Goal: Task Accomplishment & Management: Manage account settings

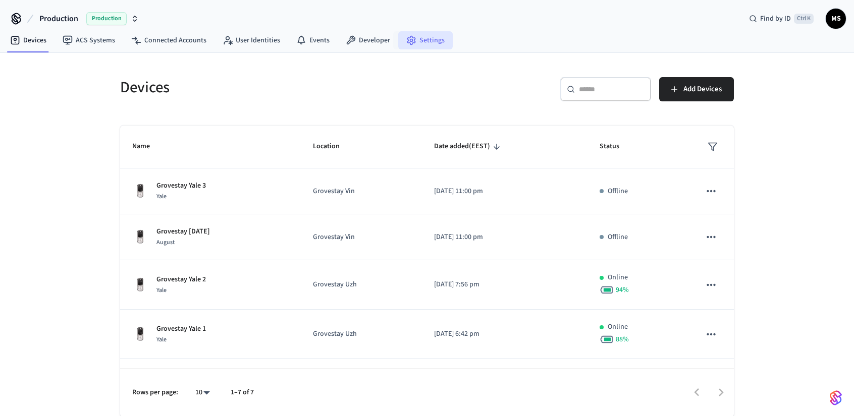
click at [437, 46] on link "Settings" at bounding box center [425, 40] width 55 height 18
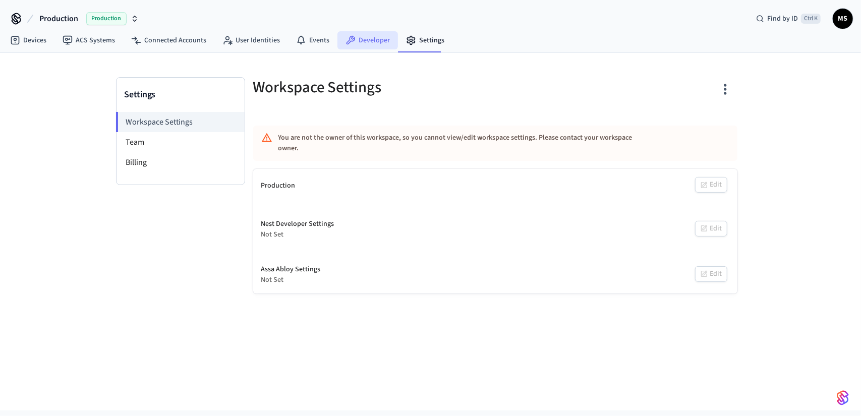
click at [357, 49] on link "Developer" at bounding box center [368, 40] width 61 height 18
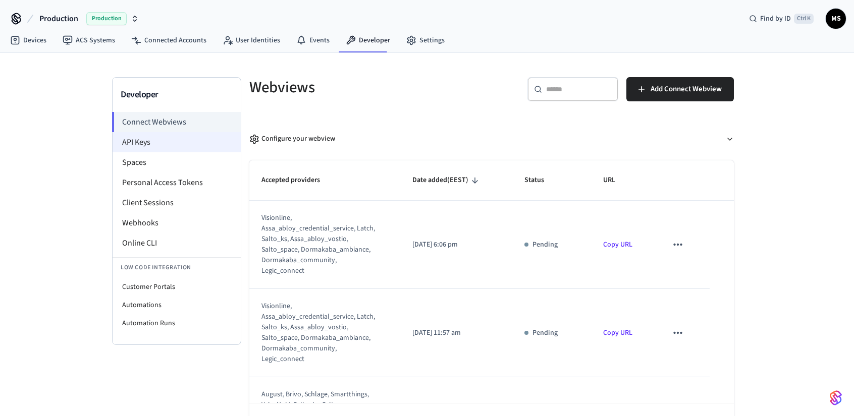
click at [149, 138] on li "API Keys" at bounding box center [177, 142] width 128 height 20
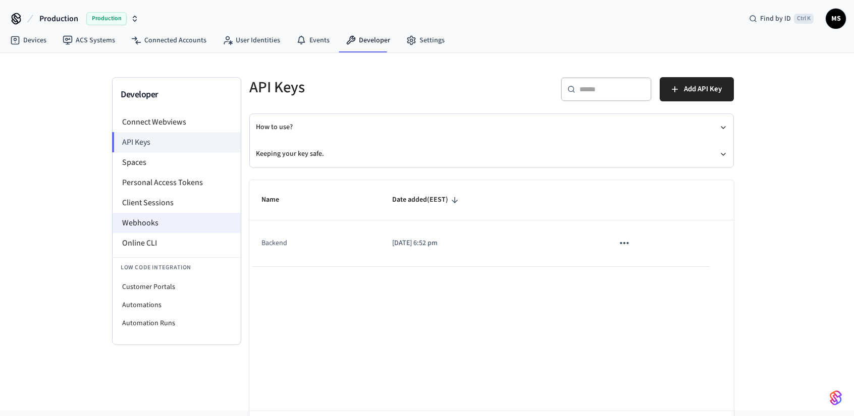
click at [171, 224] on li "Webhooks" at bounding box center [177, 223] width 128 height 20
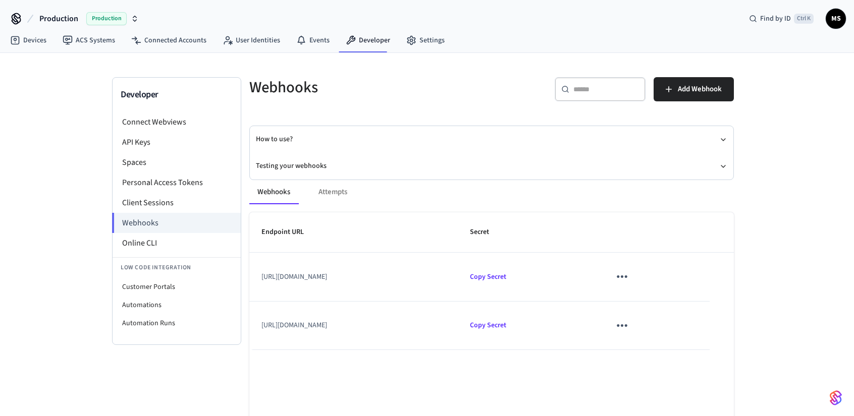
click at [677, 285] on td "sticky table" at bounding box center [654, 277] width 112 height 48
click at [634, 274] on button "sticky table" at bounding box center [622, 277] width 24 height 24
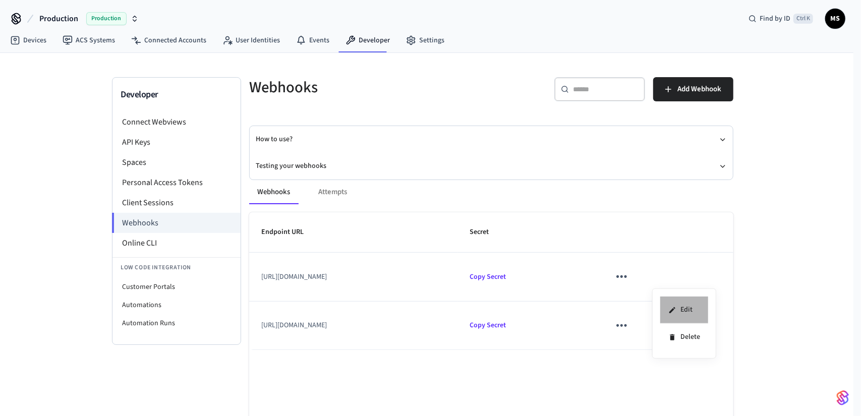
click at [697, 314] on li "Edit" at bounding box center [685, 310] width 48 height 27
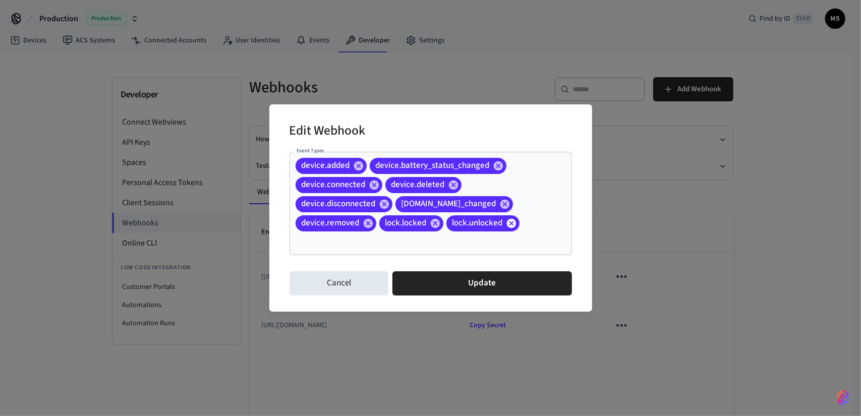
click at [513, 228] on icon at bounding box center [511, 223] width 11 height 11
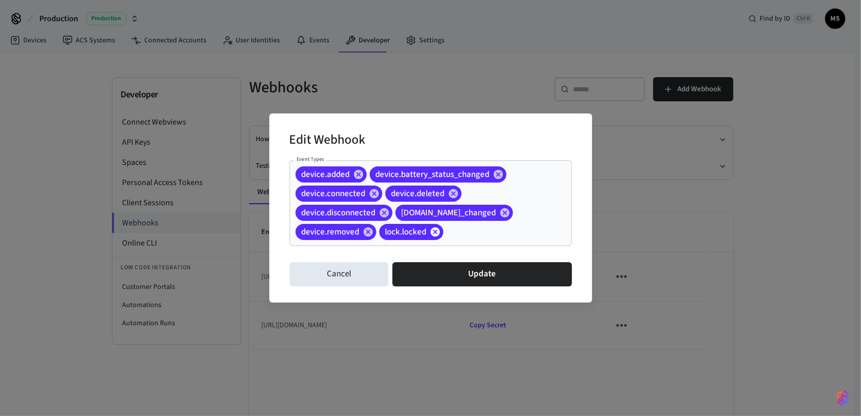
click at [435, 231] on icon at bounding box center [434, 232] width 9 height 9
click at [500, 212] on icon at bounding box center [504, 212] width 9 height 9
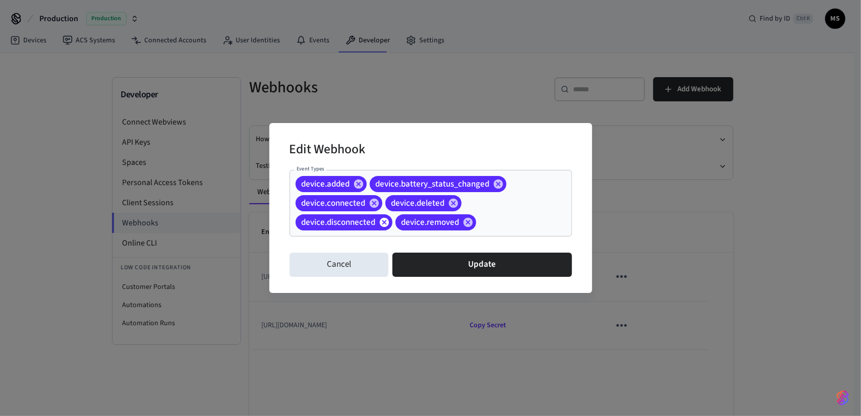
click at [386, 226] on icon at bounding box center [384, 222] width 9 height 9
click at [374, 210] on div "device.connected" at bounding box center [339, 203] width 87 height 16
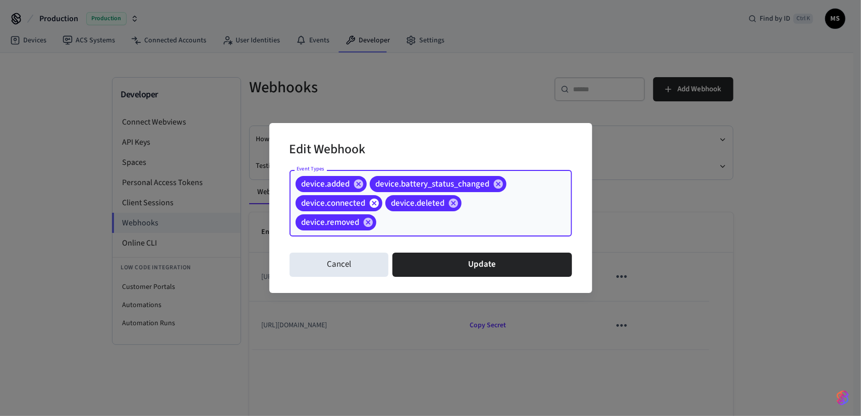
click at [373, 206] on icon at bounding box center [373, 203] width 9 height 9
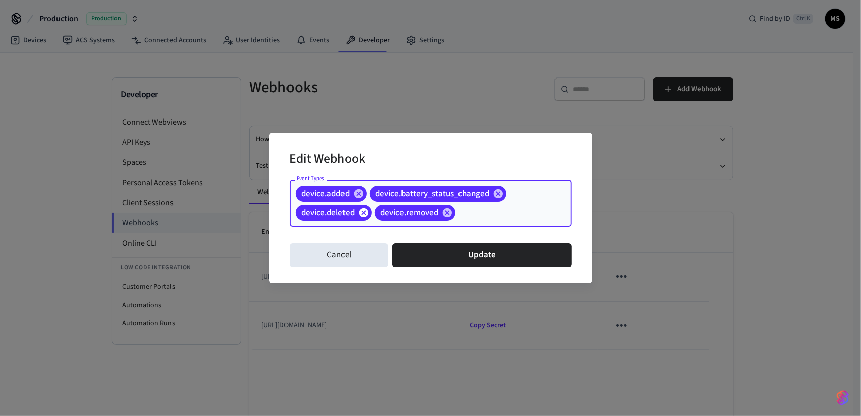
click at [373, 206] on div "device.added device.battery_status_changed device.deleted device.removed Event …" at bounding box center [431, 203] width 283 height 47
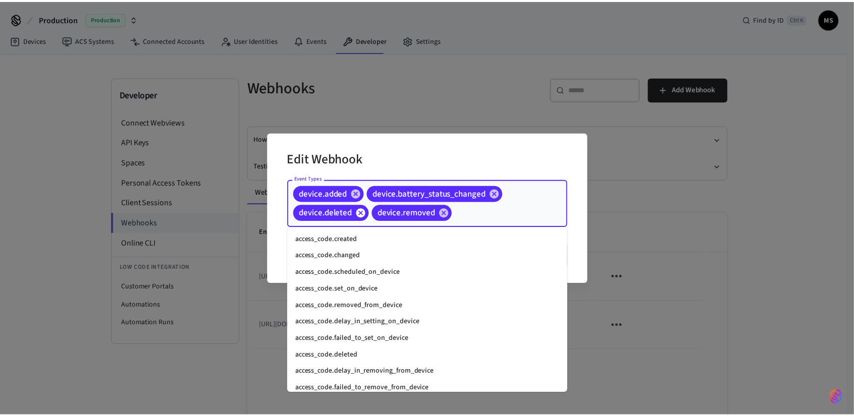
scroll to position [820, 0]
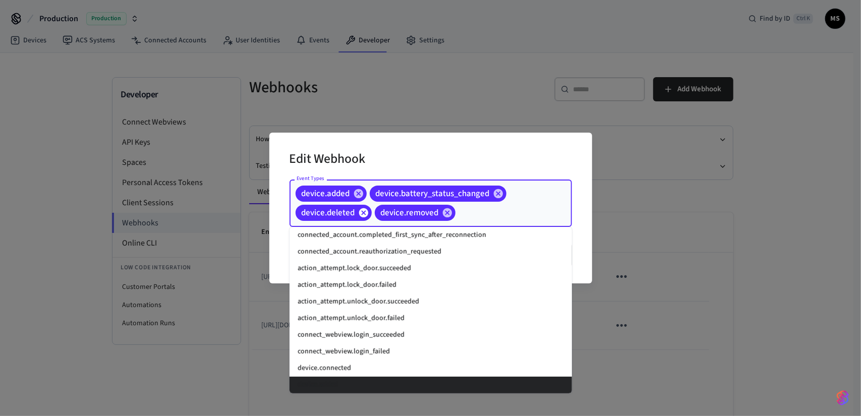
click at [363, 209] on icon at bounding box center [363, 212] width 9 height 9
click at [359, 196] on icon at bounding box center [358, 193] width 9 height 9
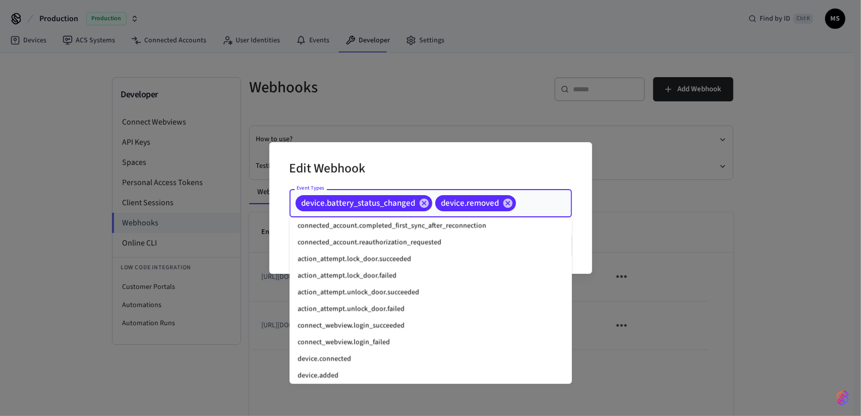
click at [427, 203] on icon at bounding box center [423, 203] width 9 height 9
click at [371, 204] on icon at bounding box center [367, 203] width 9 height 9
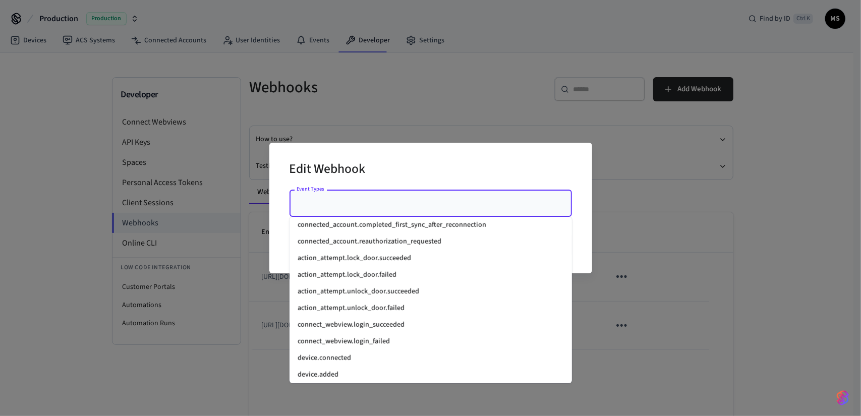
click at [427, 185] on div "Edit Webhook" at bounding box center [431, 170] width 283 height 31
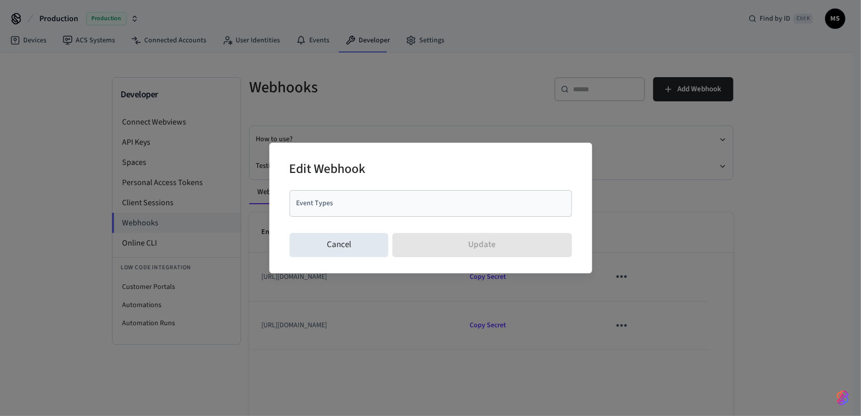
click at [472, 253] on div "Cancel Update" at bounding box center [431, 245] width 283 height 32
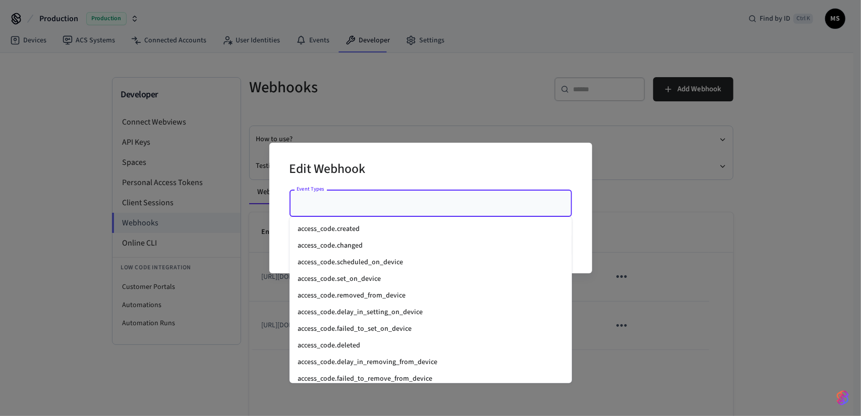
click at [392, 195] on input "Event Types" at bounding box center [423, 204] width 258 height 18
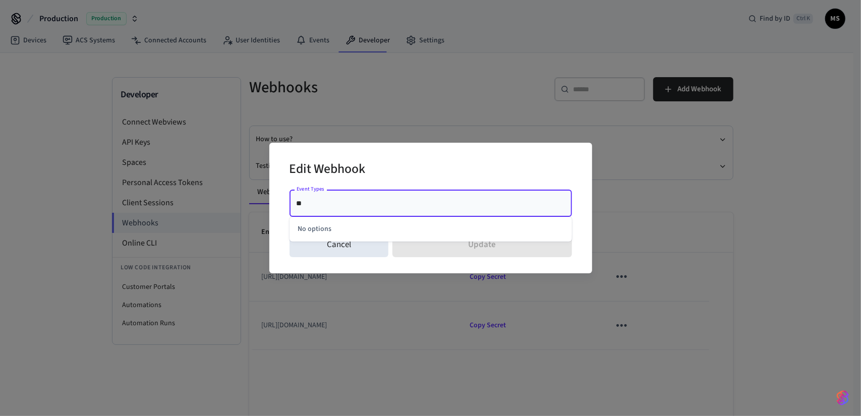
type input "*"
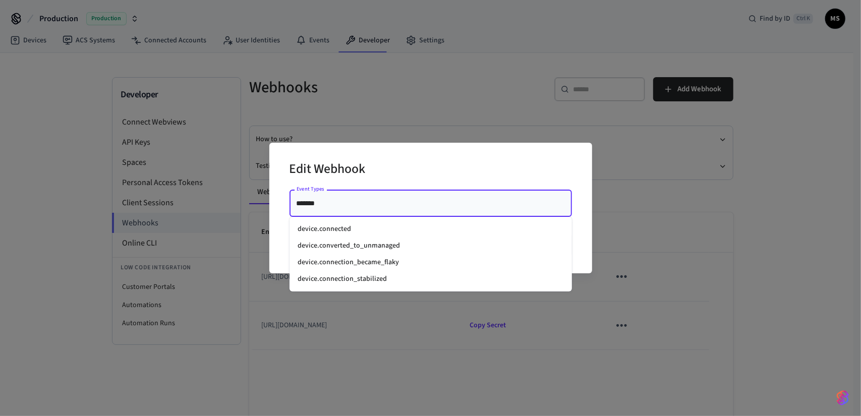
type input "********"
click at [394, 224] on li "device.connected" at bounding box center [431, 229] width 283 height 17
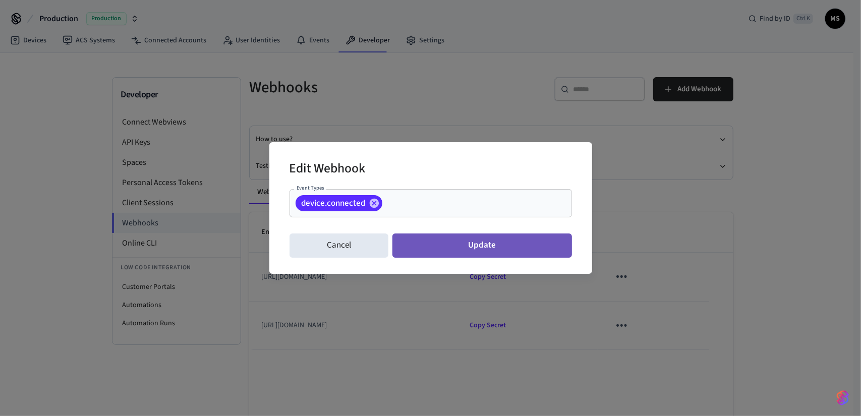
click at [513, 250] on button "Update" at bounding box center [482, 246] width 179 height 24
